Goal: Navigation & Orientation: Find specific page/section

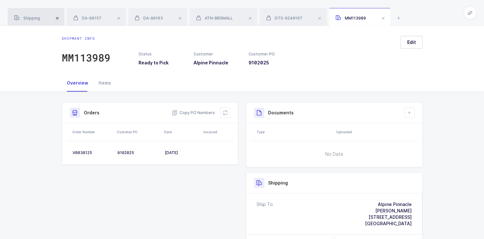
click at [58, 20] on span at bounding box center [57, 18] width 8 height 8
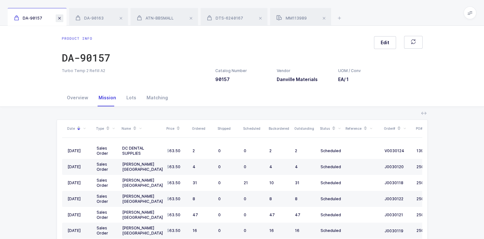
click at [60, 18] on span at bounding box center [60, 18] width 8 height 8
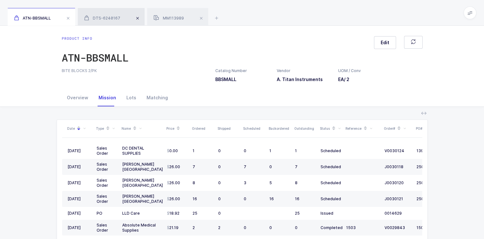
drag, startPoint x: 60, startPoint y: 18, endPoint x: 137, endPoint y: 19, distance: 76.5
click at [137, 19] on span at bounding box center [138, 18] width 8 height 8
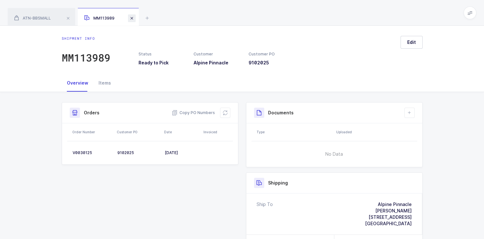
click at [133, 19] on span at bounding box center [132, 18] width 8 height 8
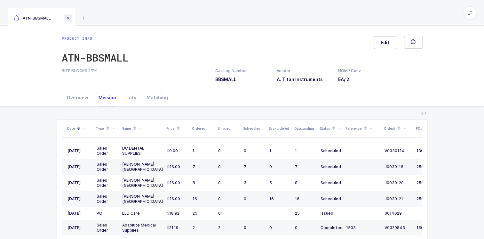
click at [69, 19] on span at bounding box center [68, 18] width 8 height 8
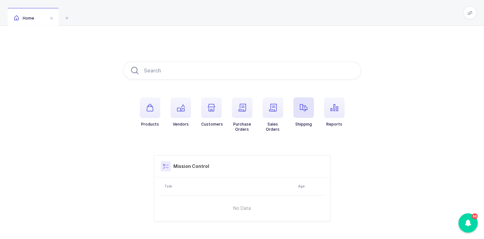
click at [309, 107] on span "button" at bounding box center [304, 107] width 20 height 20
